Goal: Navigation & Orientation: Find specific page/section

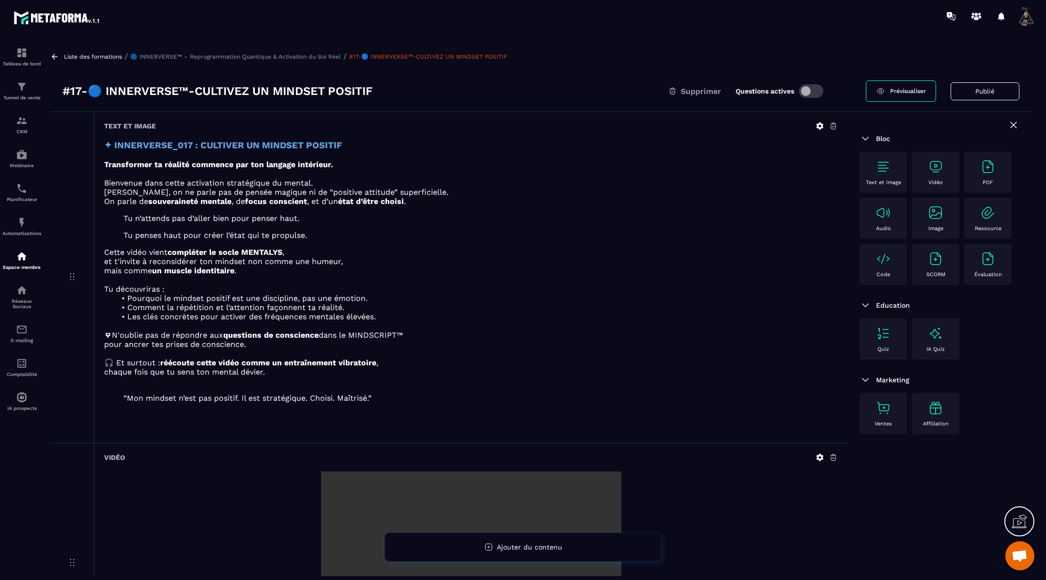
click at [54, 54] on icon at bounding box center [54, 56] width 9 height 9
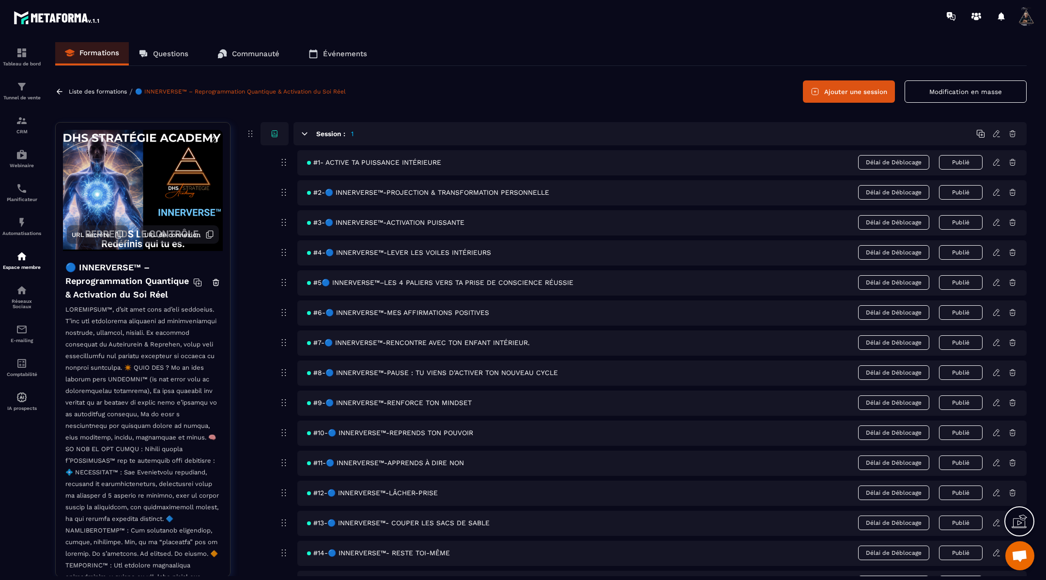
click at [59, 88] on icon at bounding box center [59, 91] width 9 height 9
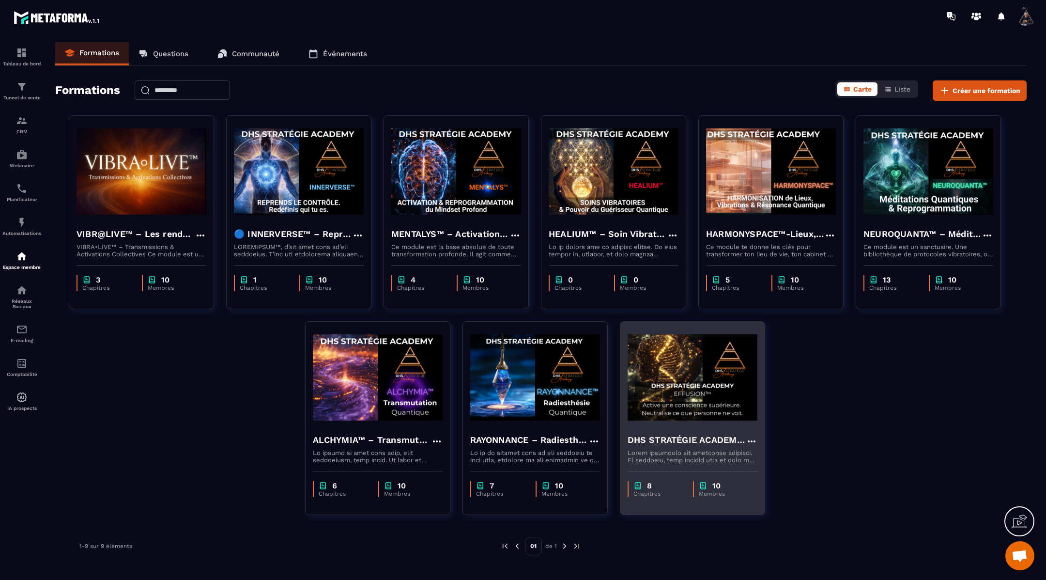
click at [675, 396] on img at bounding box center [693, 377] width 130 height 97
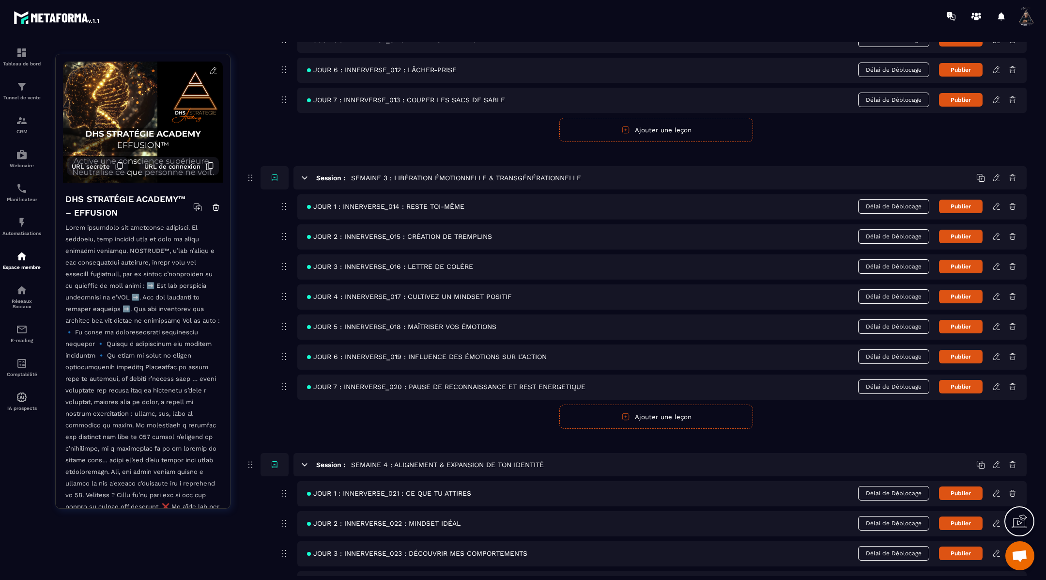
scroll to position [637, 0]
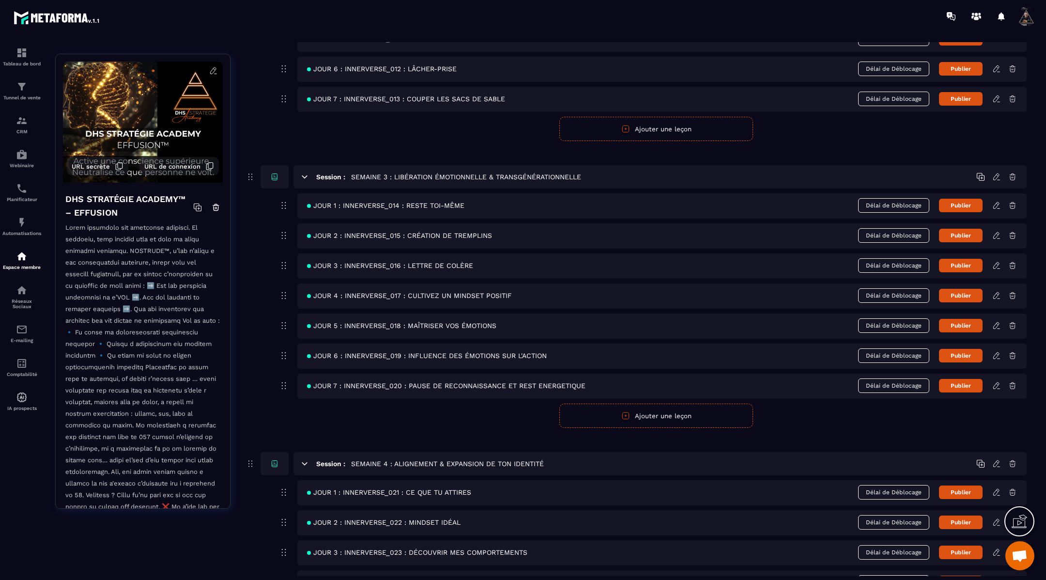
click at [996, 292] on icon at bounding box center [996, 295] width 6 height 6
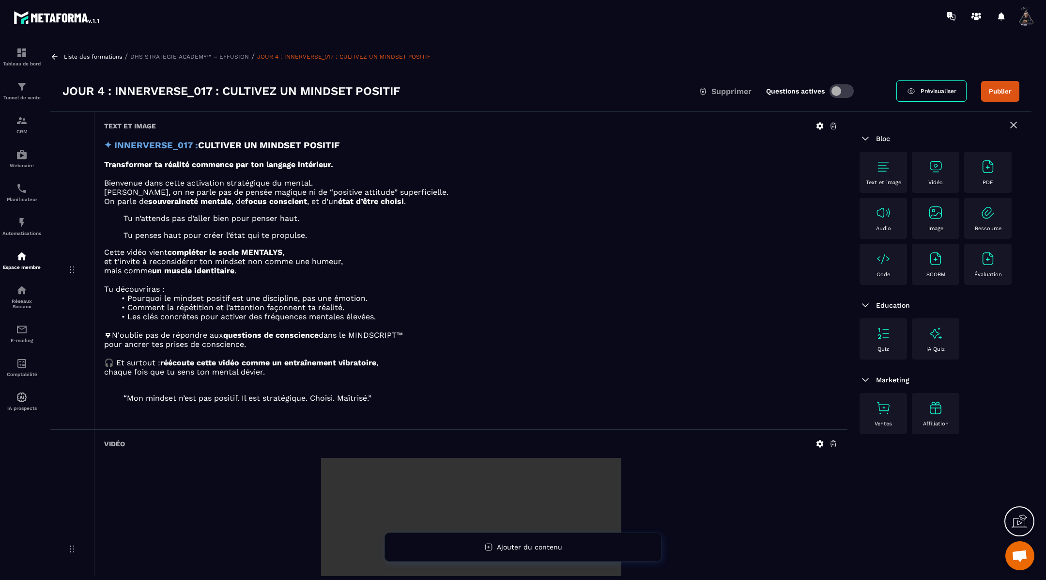
click at [54, 55] on icon at bounding box center [54, 56] width 9 height 9
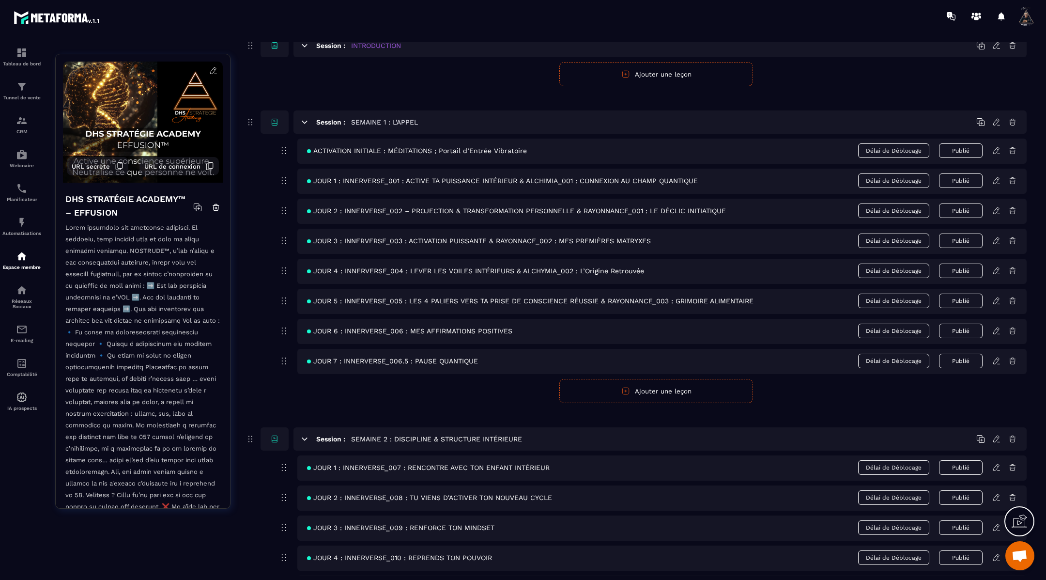
scroll to position [50, 0]
